Goal: Complete application form

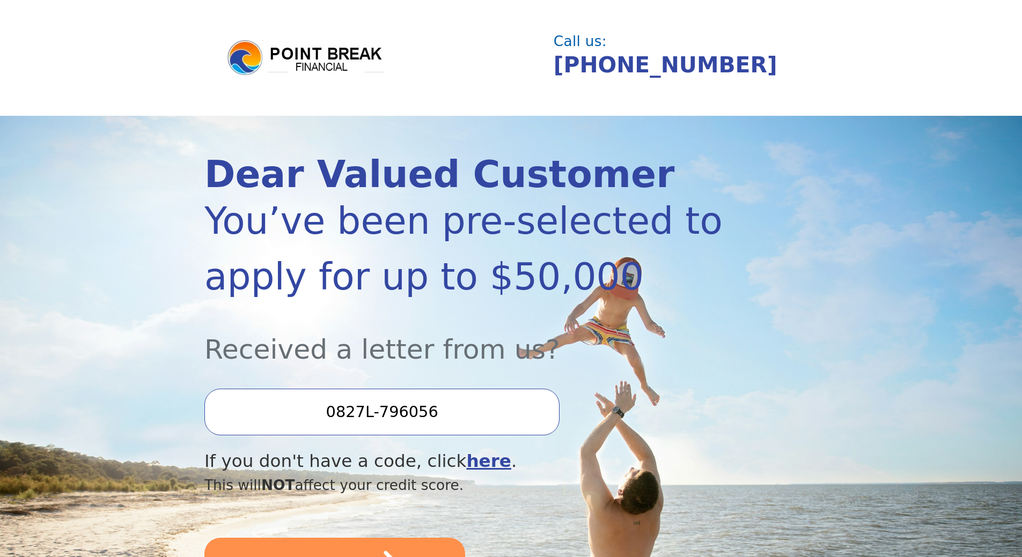
click at [368, 421] on input "0827L-796056" at bounding box center [381, 412] width 355 height 46
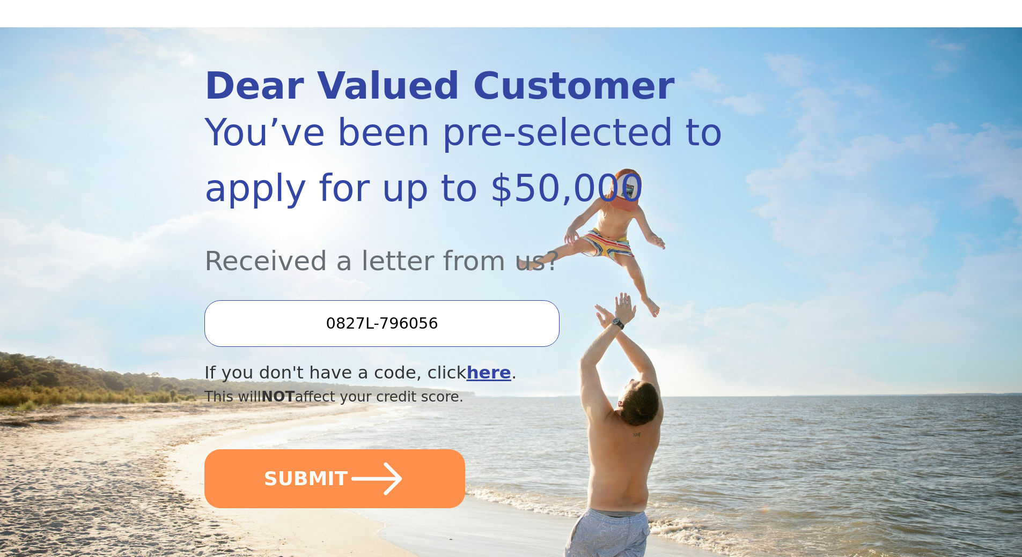
scroll to position [107, 0]
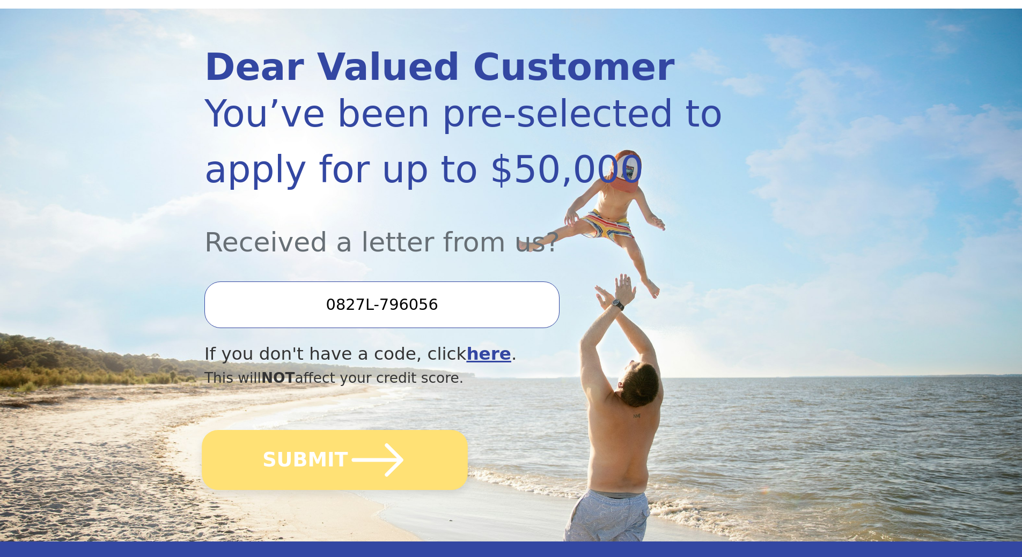
click at [302, 467] on button "SUBMIT" at bounding box center [335, 460] width 266 height 60
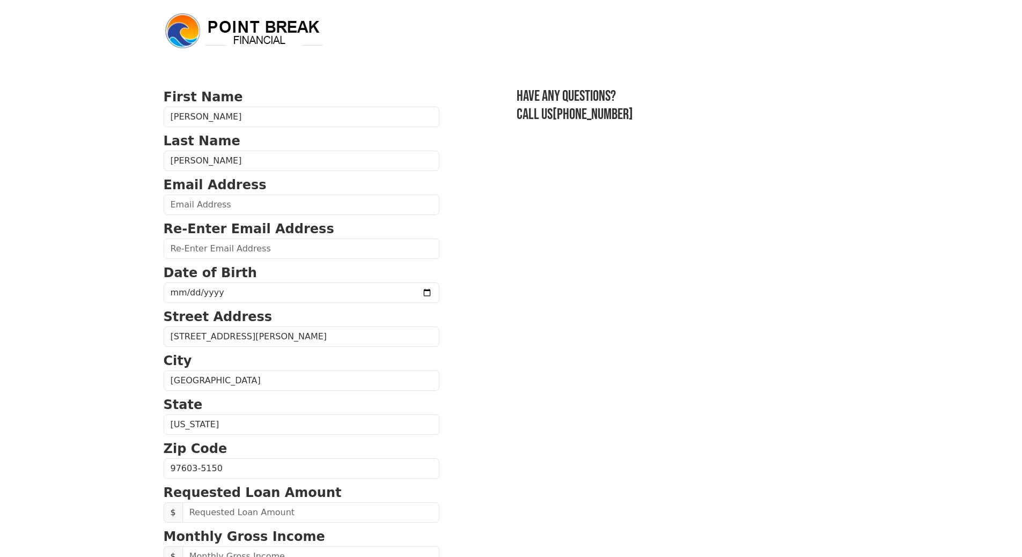
drag, startPoint x: 223, startPoint y: 194, endPoint x: 219, endPoint y: 209, distance: 15.5
click at [223, 194] on p "Email Address" at bounding box center [302, 184] width 276 height 19
click at [219, 208] on input "email" at bounding box center [302, 205] width 276 height 20
type input "[EMAIL_ADDRESS][DOMAIN_NAME]"
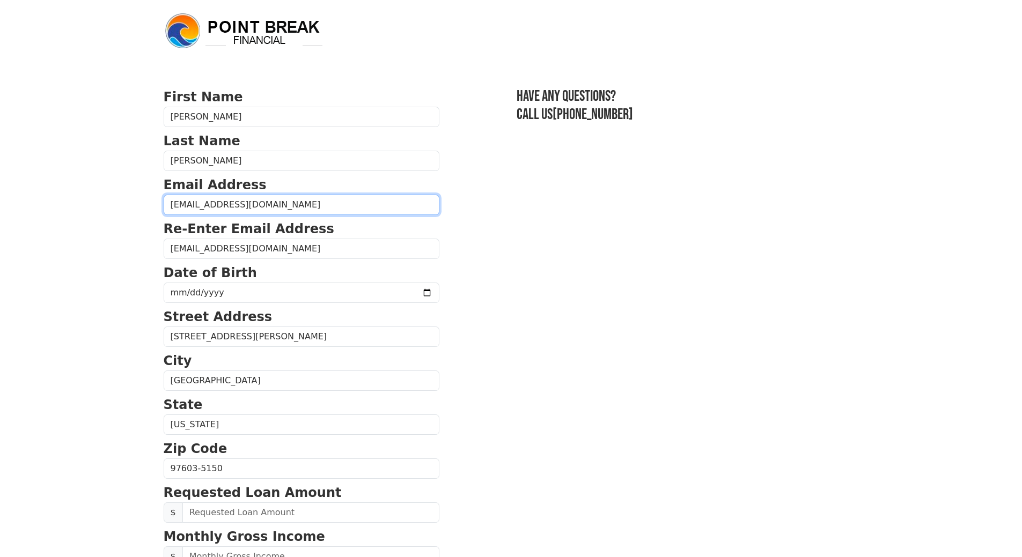
type input "[PHONE_NUMBER]"
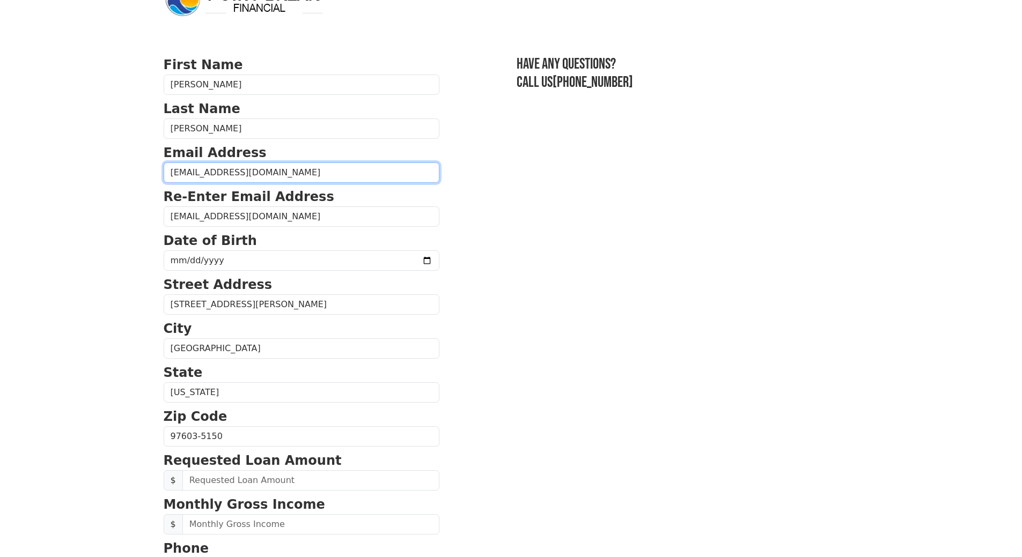
scroll to position [28, 0]
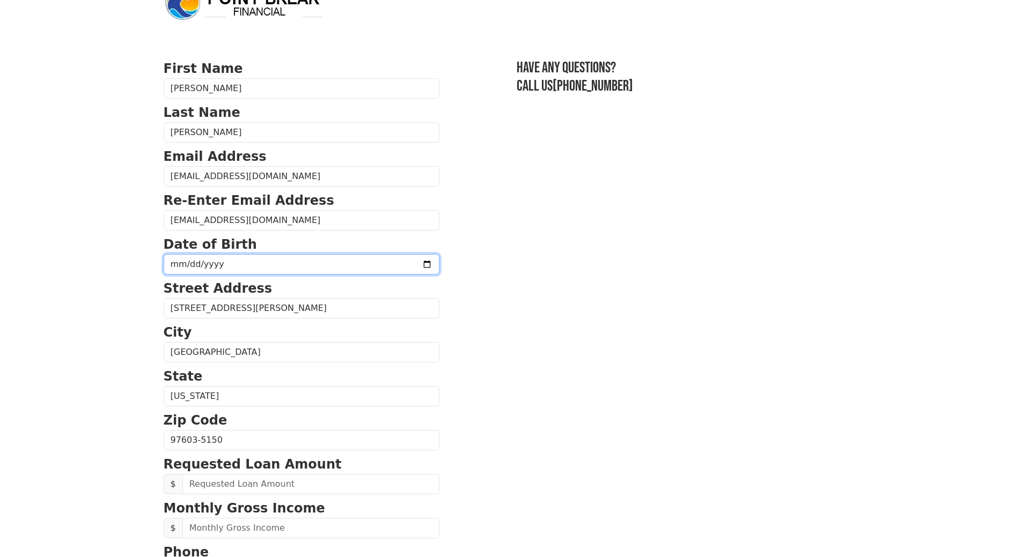
click at [209, 273] on input "date" at bounding box center [302, 264] width 276 height 20
click at [396, 263] on input "date" at bounding box center [302, 264] width 276 height 20
click at [185, 267] on input "date" at bounding box center [302, 264] width 276 height 20
type input "[DATE]"
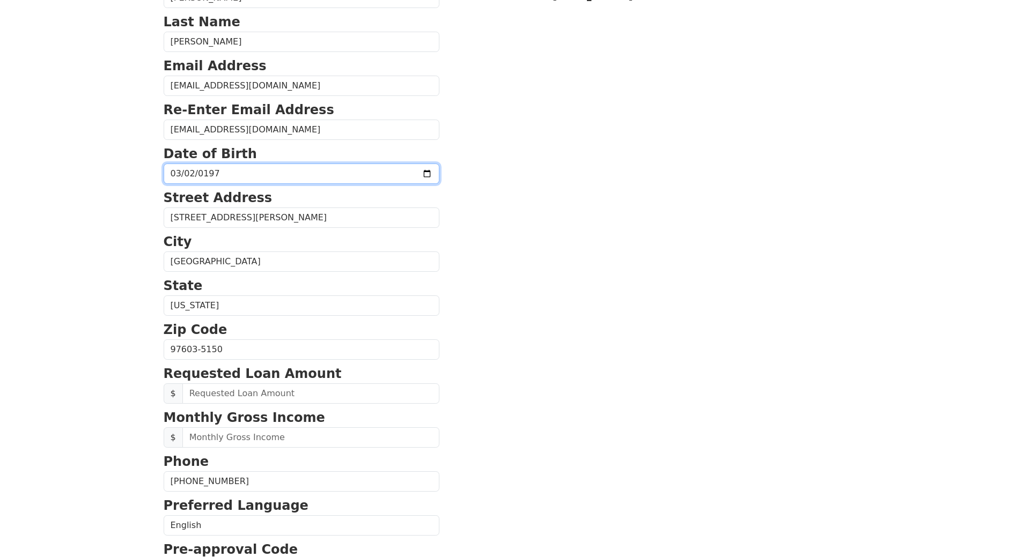
scroll to position [136, 0]
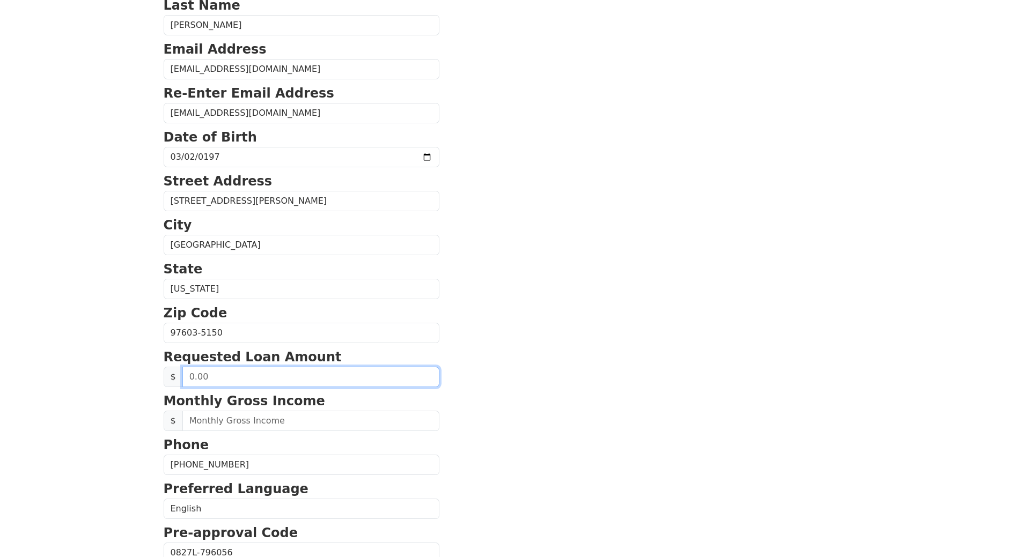
click at [212, 377] on input "text" at bounding box center [310, 377] width 257 height 20
type input "25,000.00"
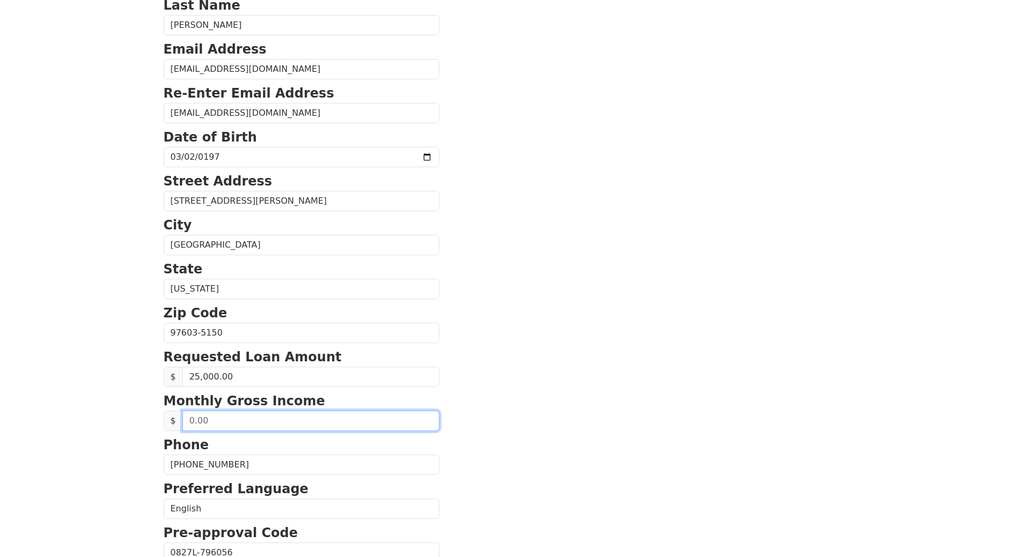
click at [225, 422] on input "text" at bounding box center [310, 421] width 257 height 20
click at [236, 418] on input "text" at bounding box center [310, 421] width 257 height 20
drag, startPoint x: 225, startPoint y: 421, endPoint x: 158, endPoint y: 420, distance: 67.1
click at [158, 419] on div "First Name [PERSON_NAME] Last Name [PERSON_NAME] Email Address [EMAIL_ADDRESS][…" at bounding box center [511, 309] width 708 height 891
type input "6,800.00"
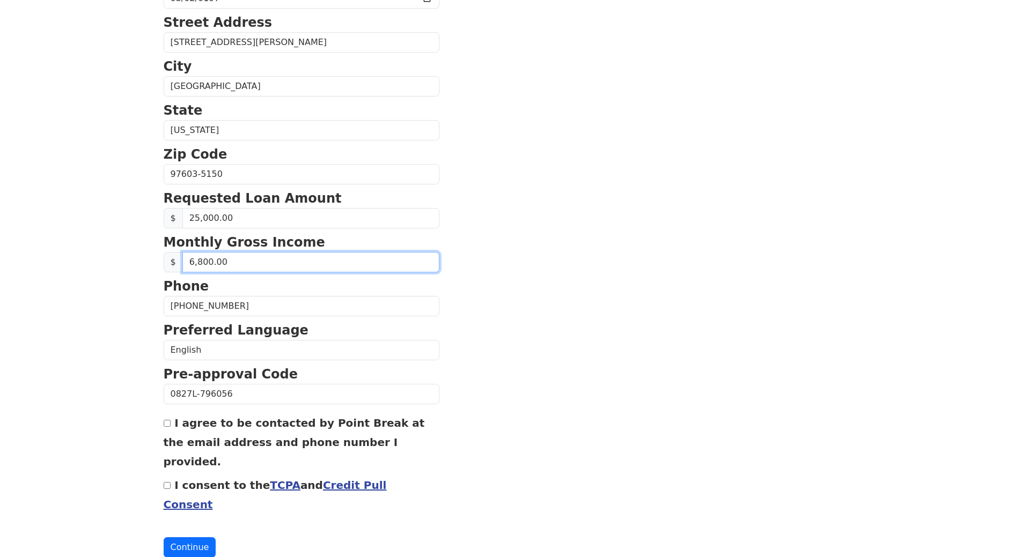
scroll to position [297, 0]
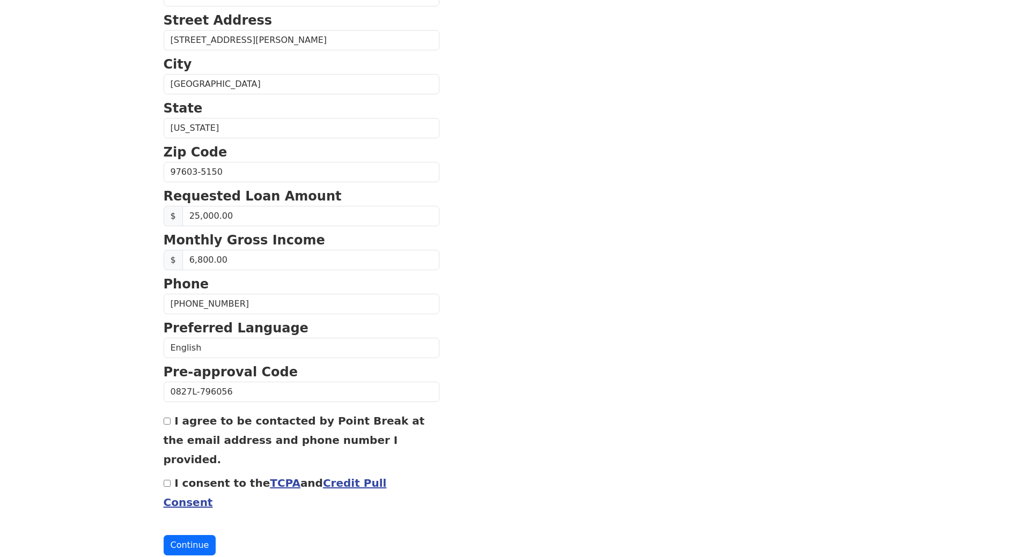
click at [166, 422] on input "I agree to be contacted by Point Break at the email address and phone number I …" at bounding box center [167, 421] width 7 height 7
checkbox input "true"
click at [166, 480] on input "I consent to the TCPA and Credit Pull Consent" at bounding box center [167, 483] width 7 height 7
checkbox input "true"
click at [175, 535] on button "Continue" at bounding box center [190, 545] width 53 height 20
